Goal: Task Accomplishment & Management: Use online tool/utility

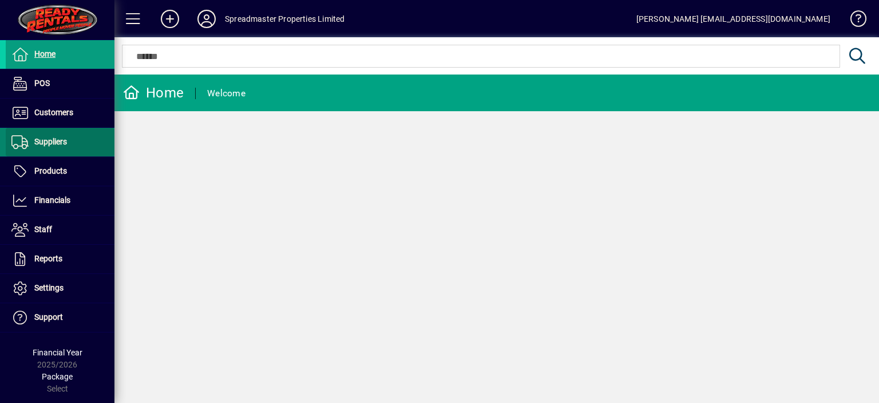
click at [73, 146] on span at bounding box center [60, 141] width 109 height 27
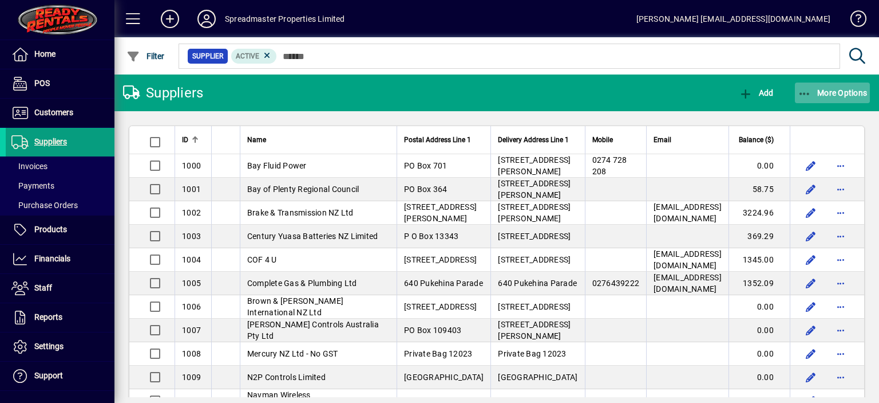
click at [836, 93] on span "More Options" at bounding box center [833, 92] width 70 height 9
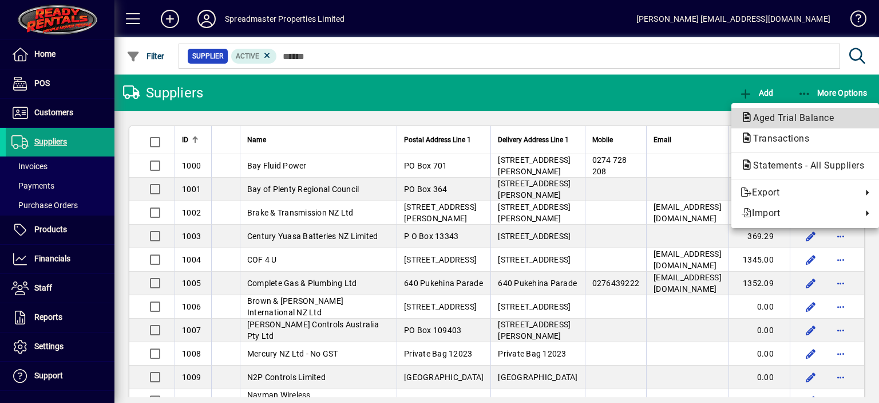
click at [760, 110] on button "Aged Trial Balance" at bounding box center [806, 118] width 148 height 21
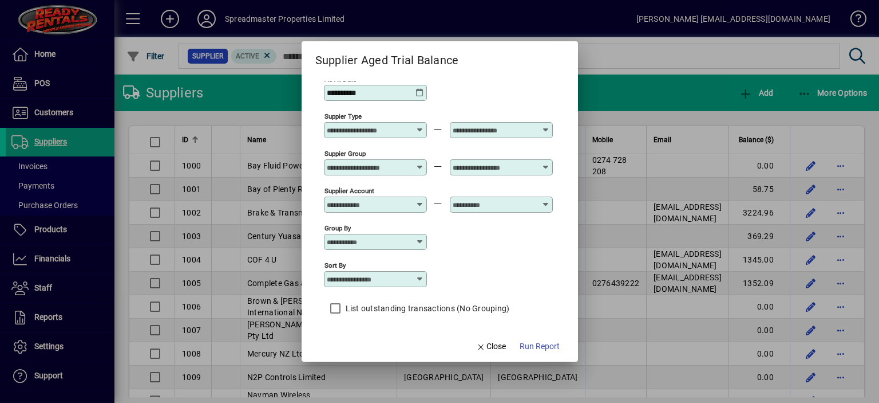
scroll to position [10, 0]
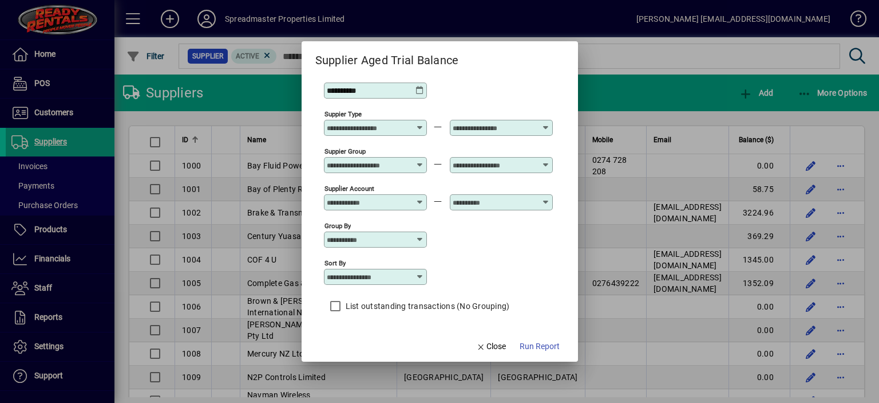
click at [421, 277] on icon at bounding box center [420, 276] width 9 height 9
click at [382, 345] on div "Supplier Name" at bounding box center [360, 346] width 55 height 12
type input "**********"
click at [526, 344] on span "Run Report" at bounding box center [540, 346] width 40 height 12
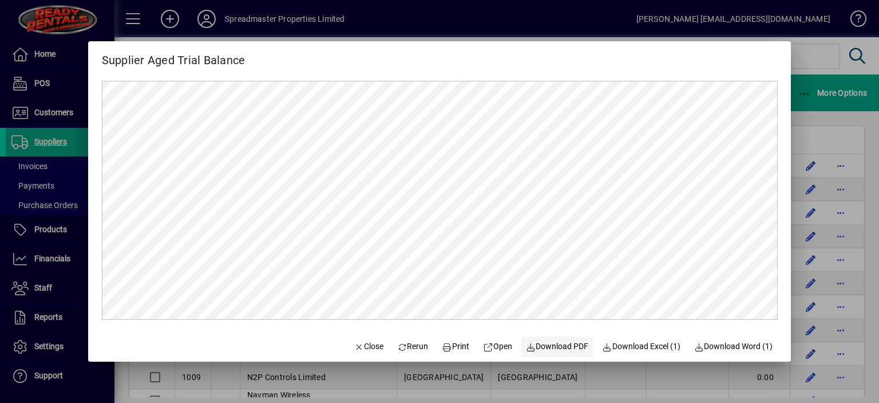
scroll to position [0, 0]
click at [368, 347] on span "Close" at bounding box center [369, 346] width 30 height 12
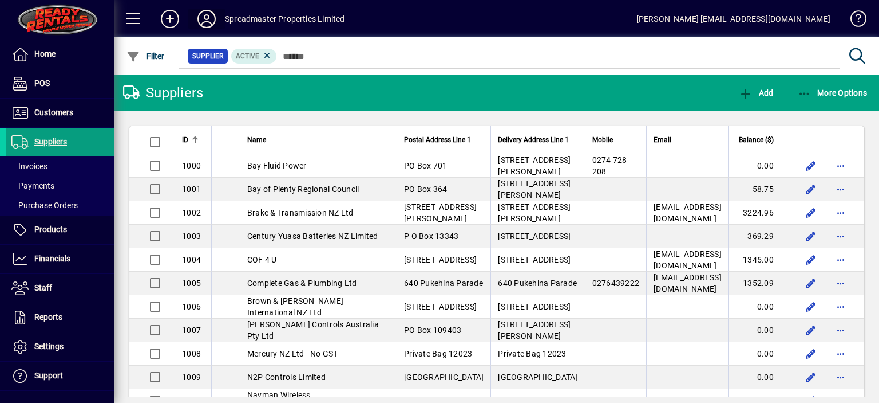
click at [211, 17] on icon at bounding box center [206, 19] width 23 height 18
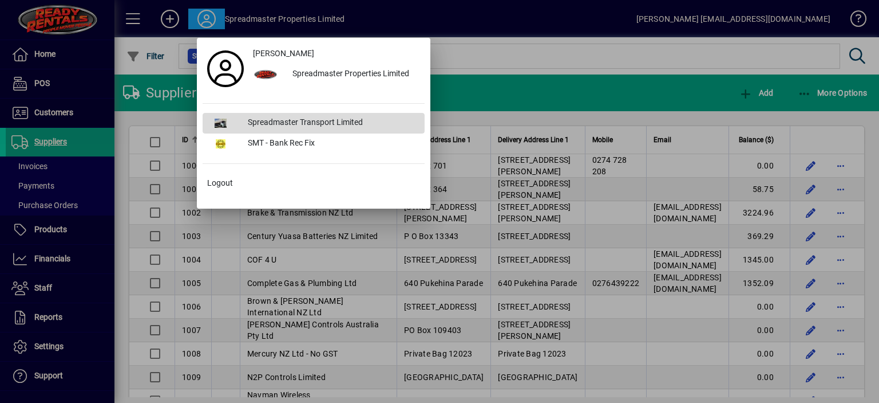
click at [275, 116] on div "Spreadmaster Transport Limited" at bounding box center [332, 123] width 186 height 21
